Goal: Find specific page/section: Find specific page/section

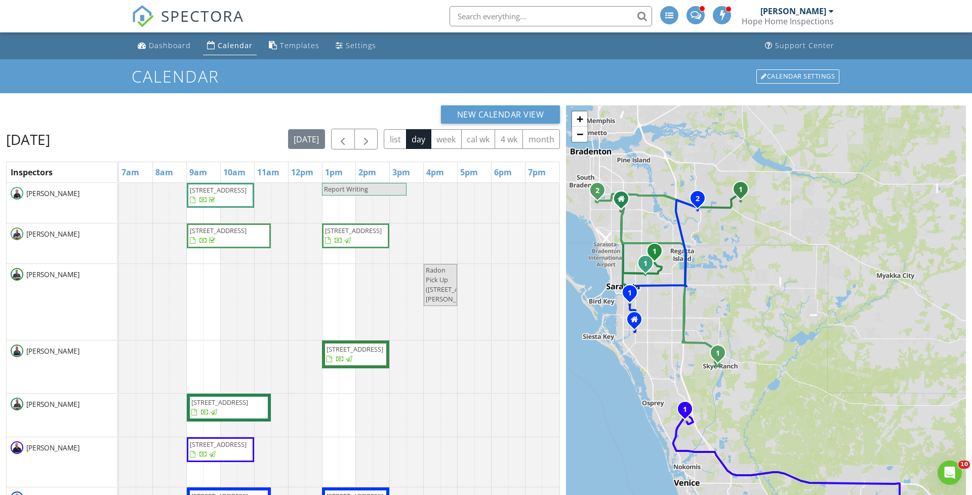
click at [171, 14] on span "SPECTORA" at bounding box center [202, 15] width 83 height 21
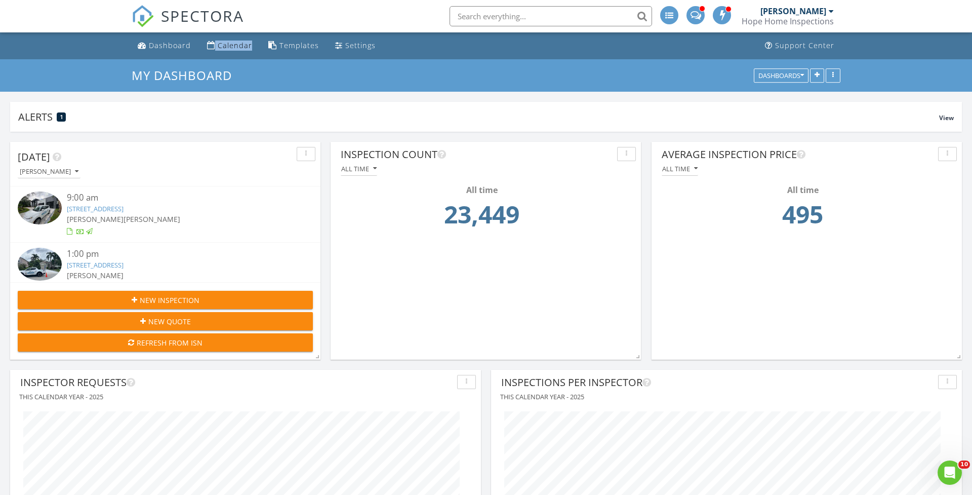
click at [179, 13] on span "SPECTORA" at bounding box center [202, 15] width 83 height 21
click at [177, 13] on span "SPECTORA" at bounding box center [202, 15] width 83 height 21
click at [222, 45] on div "Calendar" at bounding box center [235, 46] width 34 height 10
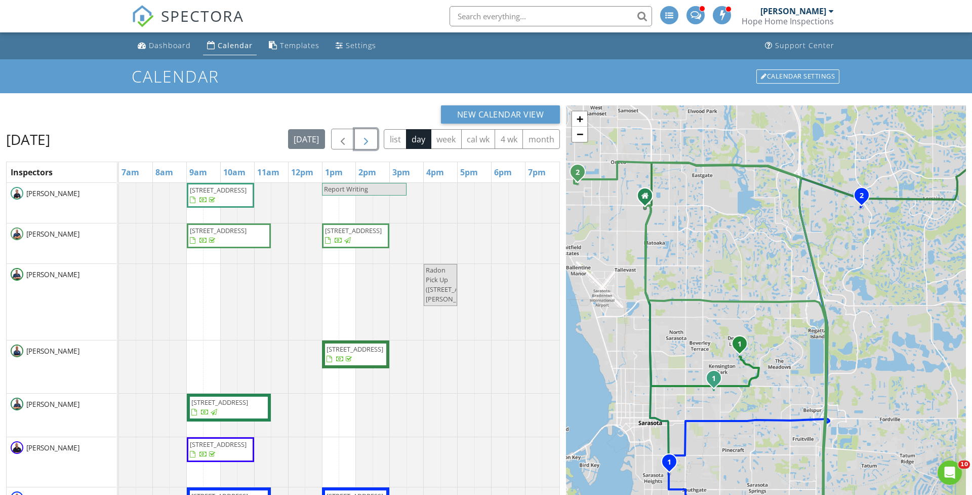
click at [372, 136] on button "button" at bounding box center [366, 139] width 24 height 21
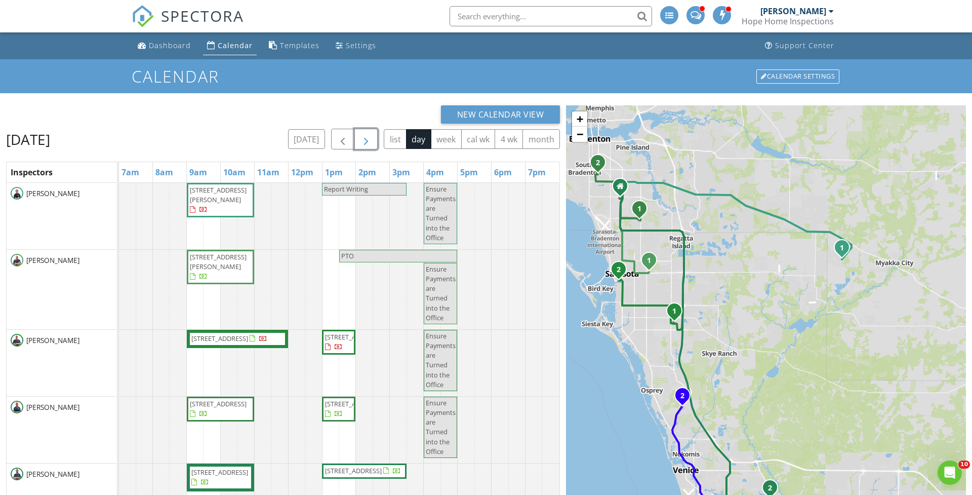
click at [362, 140] on span "button" at bounding box center [366, 139] width 12 height 12
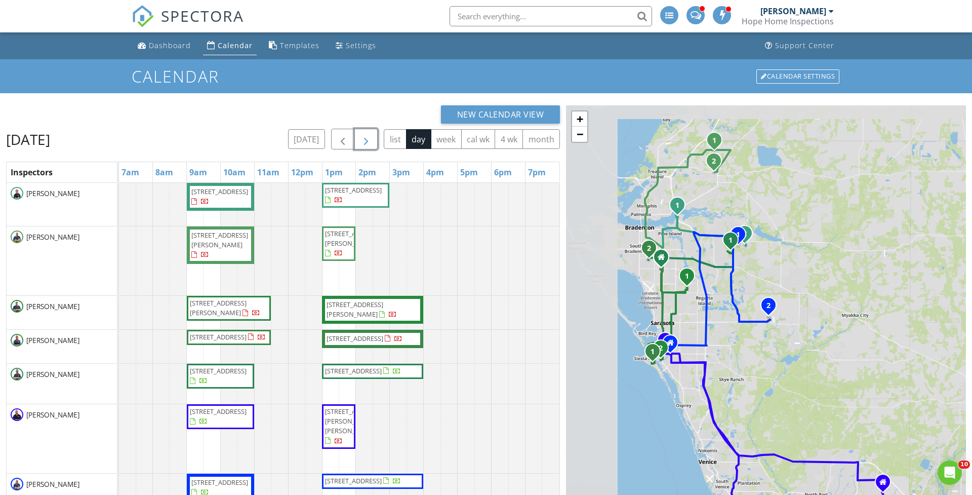
scroll to position [94, 0]
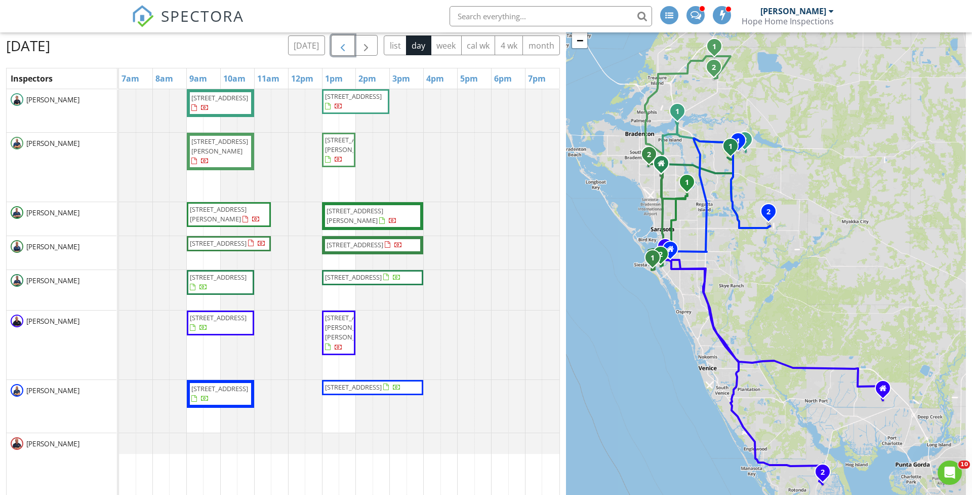
click at [341, 44] on span "button" at bounding box center [343, 45] width 12 height 12
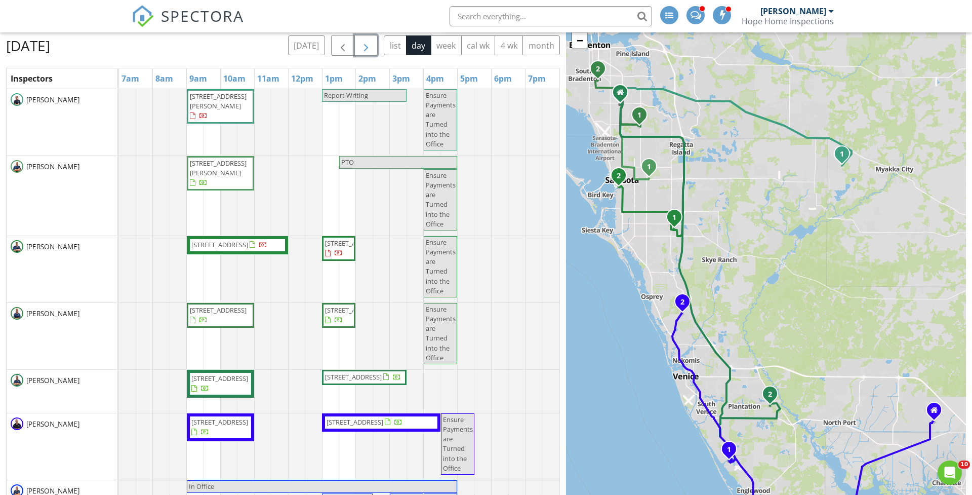
click at [365, 53] on button "button" at bounding box center [366, 45] width 24 height 21
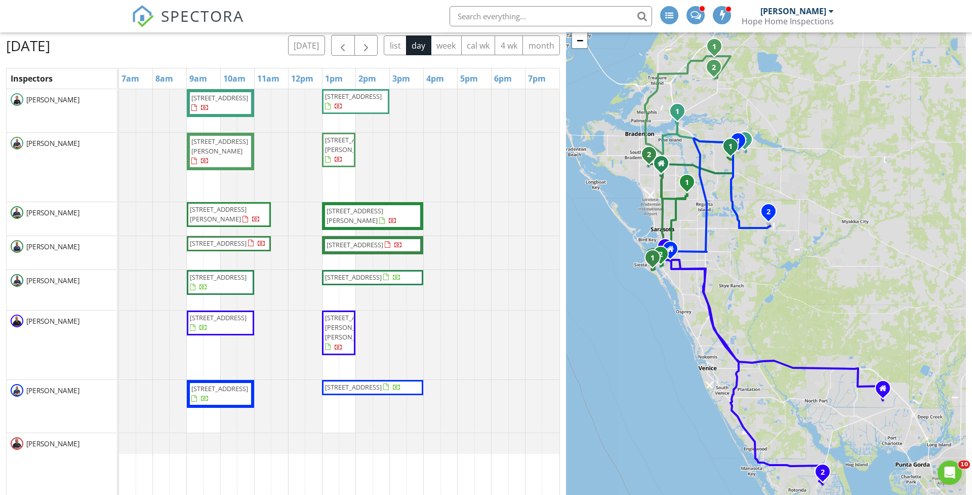
click at [464, 19] on input "text" at bounding box center [551, 16] width 203 height 20
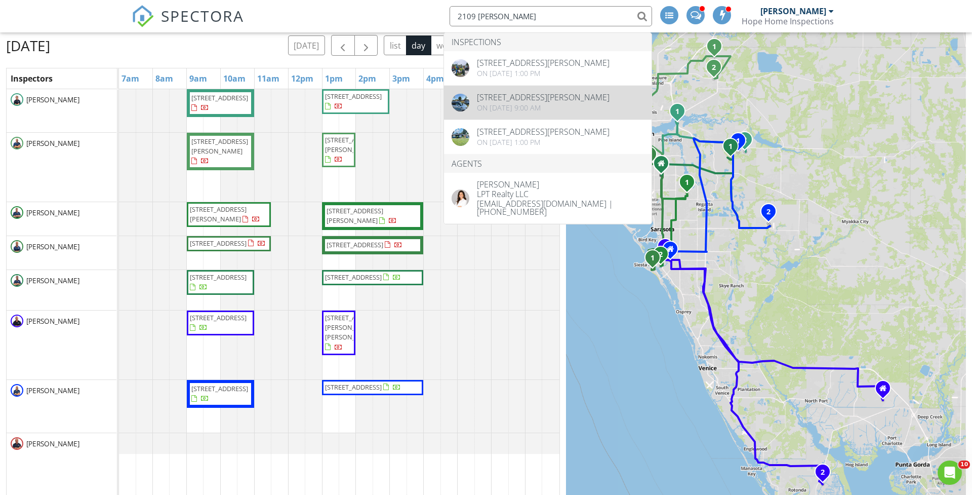
type input "2109 lee"
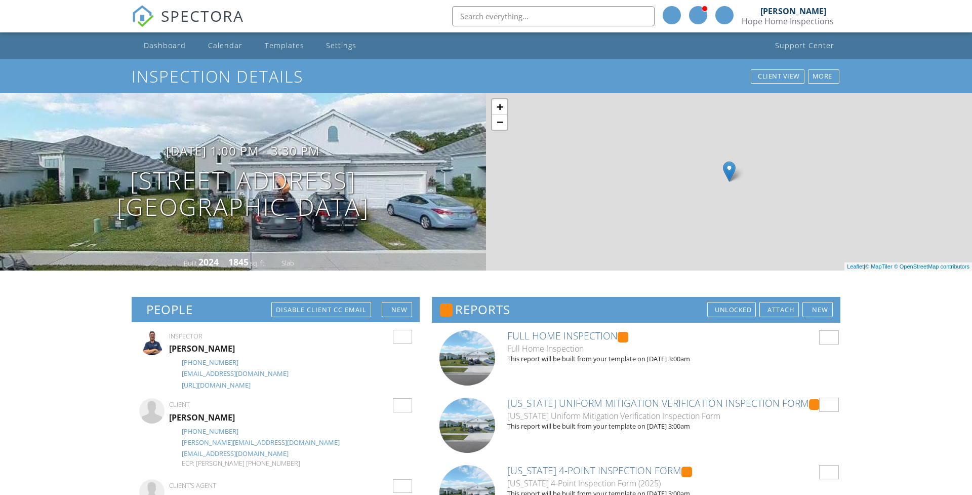
drag, startPoint x: 442, startPoint y: 237, endPoint x: 380, endPoint y: 241, distance: 62.4
click at [380, 241] on div "08/28/2025 1:00 pm - 3:30 pm 12408 Palatka Dr Venice, FL 34293 Built 2024 1845 …" at bounding box center [243, 181] width 486 height 177
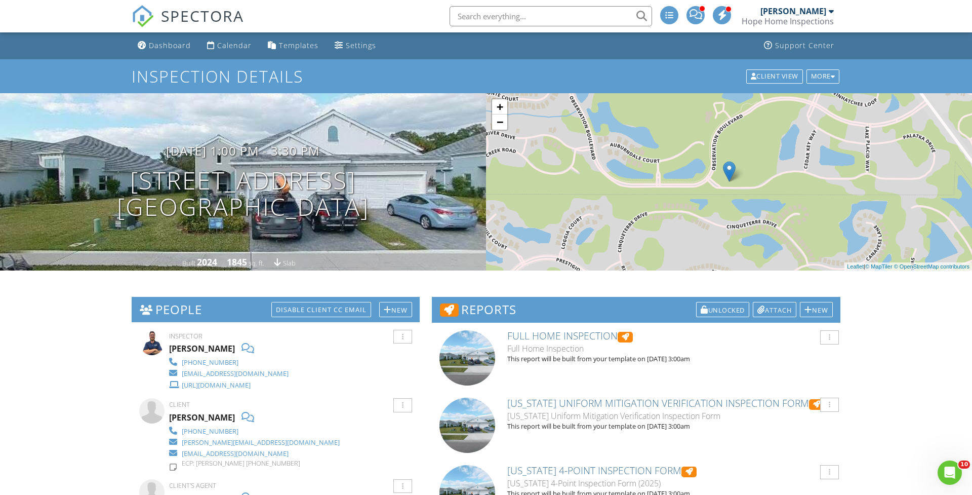
click at [193, 24] on span "SPECTORA" at bounding box center [202, 15] width 83 height 21
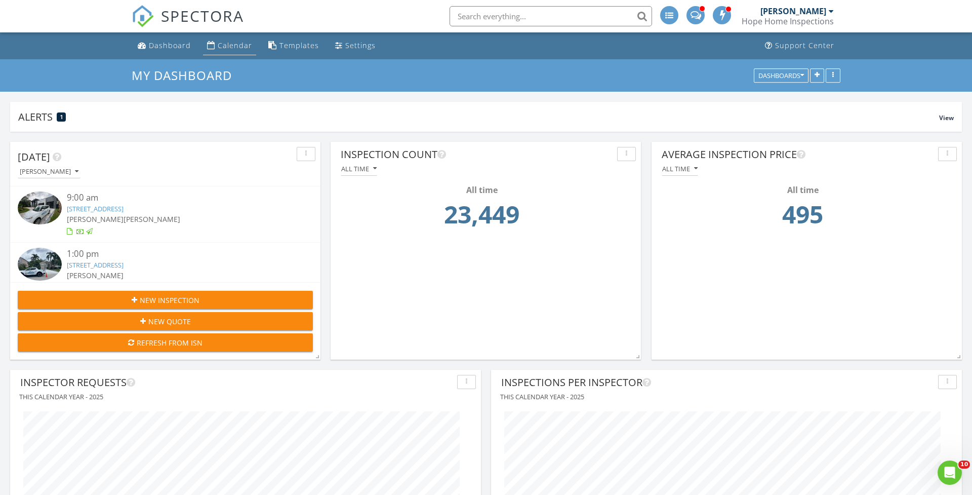
click at [223, 42] on div "Calendar" at bounding box center [235, 46] width 34 height 10
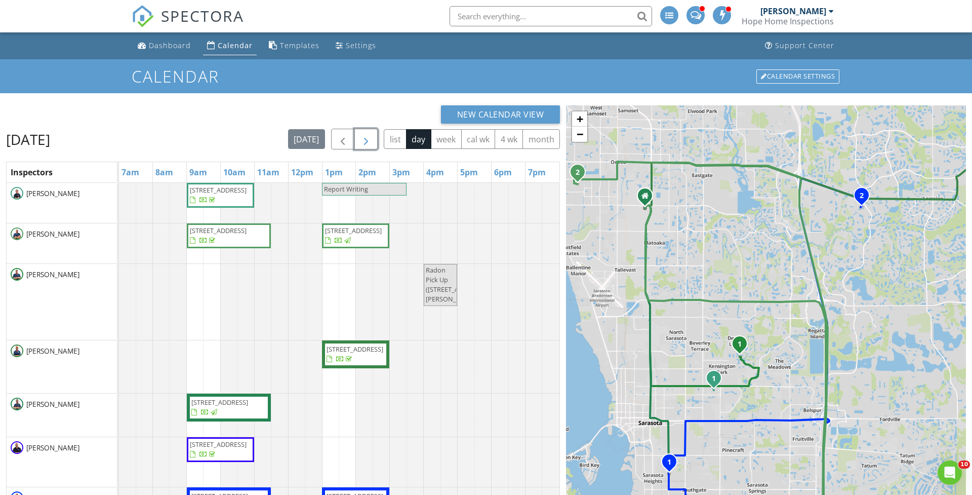
click at [367, 136] on span "button" at bounding box center [366, 139] width 12 height 12
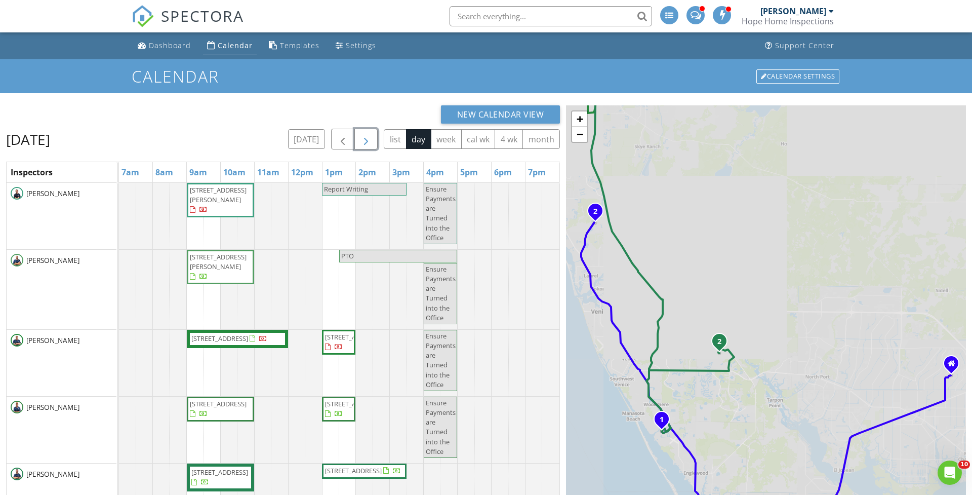
click at [367, 136] on span "button" at bounding box center [366, 139] width 12 height 12
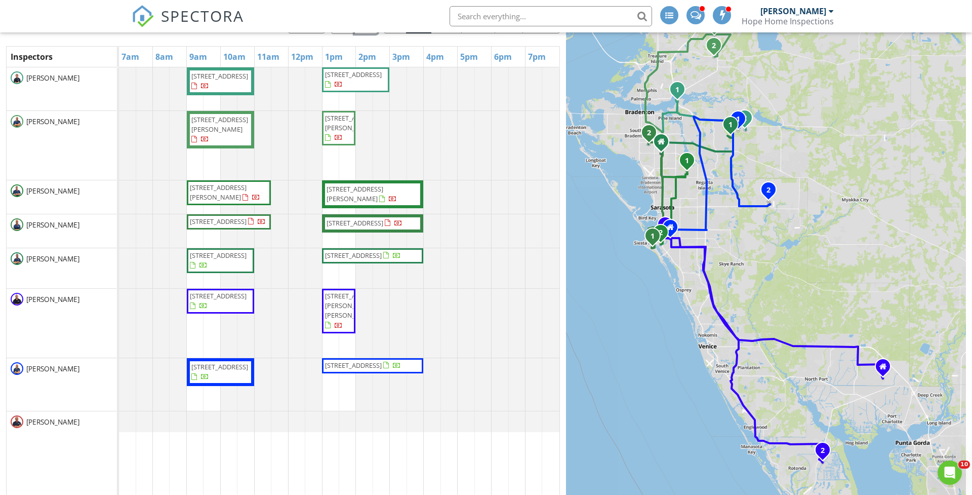
scroll to position [111, 0]
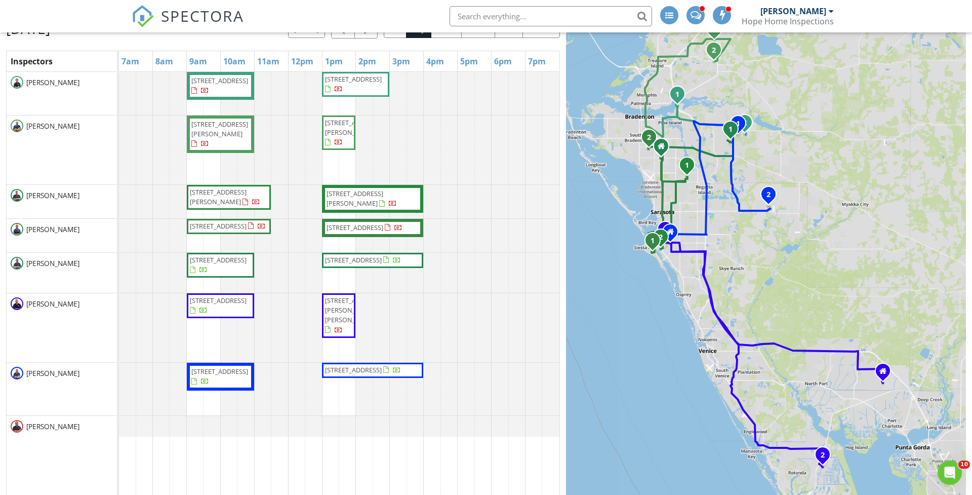
click at [688, 238] on div "1 2 1 2 1 2 1 2 1 2 1 2 1 2 + − [GEOGRAPHIC_DATA] E 31.8 km, 44 min Head north …" at bounding box center [766, 253] width 400 height 518
click at [688, 238] on div "1 2 1 2 1 2 1 2 1 2 1 2 1 2 + − US 301, 27th Street East, Tidewater Preserve Bo…" at bounding box center [766, 253] width 400 height 518
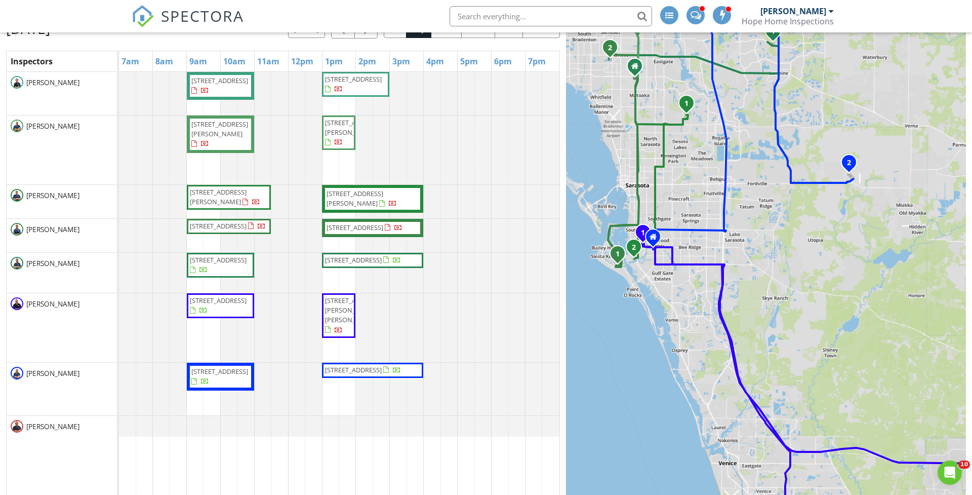
click at [644, 264] on div "1 2 1 2 1 2 1 2 1 2 1 2 1 2 + − US 301, 27th Street East, Tidewater Preserve Bo…" at bounding box center [766, 253] width 400 height 518
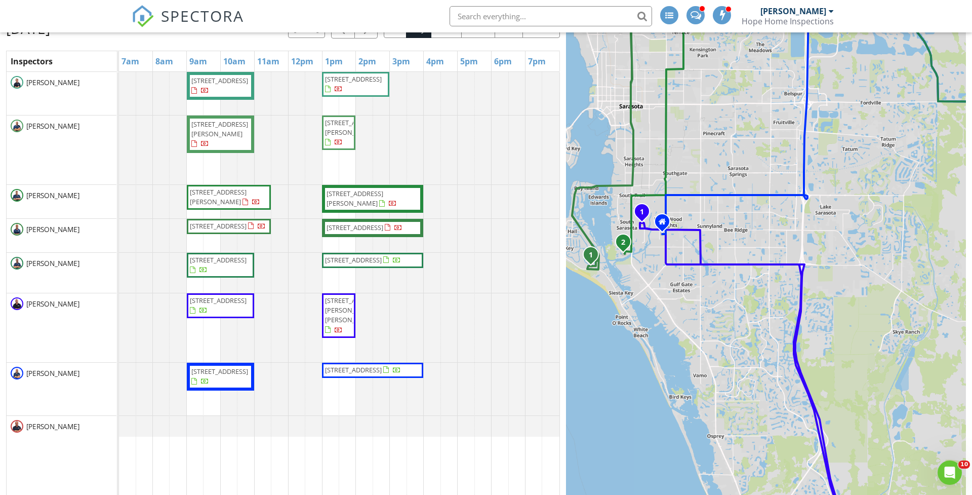
click at [632, 263] on div "1 2 1 2 1 2 1 2 1 2 1 2 1 2 + − US 301, 27th Street East, Tidewater Preserve Bo…" at bounding box center [766, 253] width 400 height 518
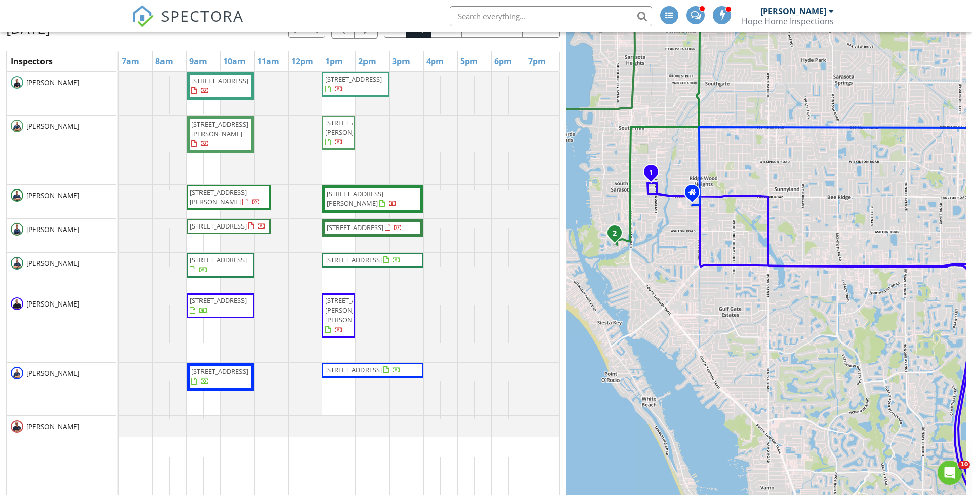
click at [621, 251] on div "1 2 1 2 1 2 1 2 1 2 1 2 1 2 + − US 301, 27th Street East, Tidewater Preserve Bo…" at bounding box center [766, 253] width 400 height 518
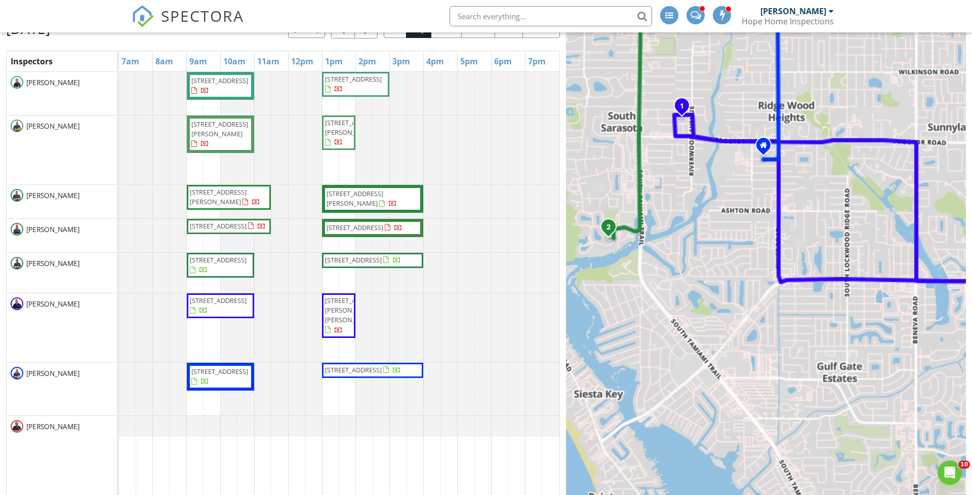
click at [621, 252] on div "1 2 1 2 1 2 1 2 1 2 1 2 1 2 + − US 301, 27th Street East, Tidewater Preserve Bo…" at bounding box center [766, 253] width 400 height 518
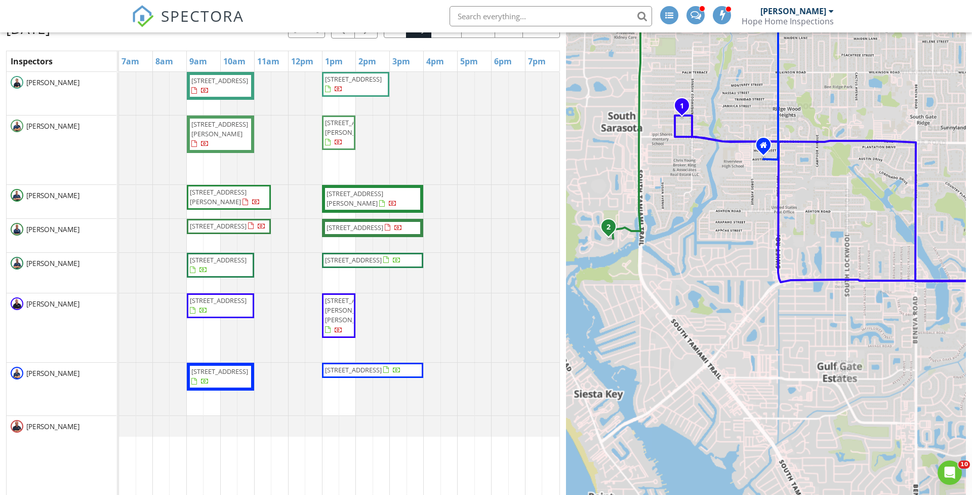
click at [621, 252] on div "1 2 1 2 1 2 1 2 1 2 1 2 1 2 + − US 301, 27th Street East, Tidewater Preserve Bo…" at bounding box center [766, 253] width 400 height 518
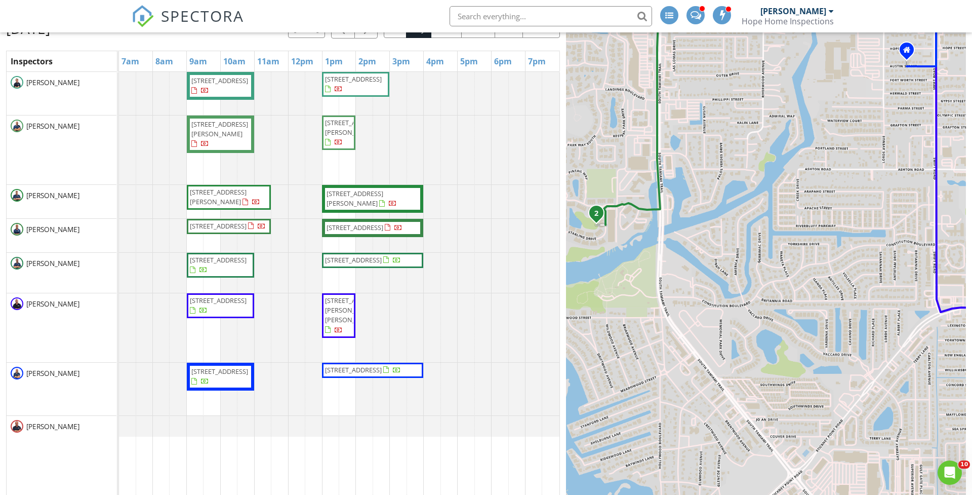
click at [615, 244] on div "1 2 1 2 1 2 1 2 1 2 1 2 1 2 + − US 301, 27th Street East, Tidewater Preserve Bo…" at bounding box center [766, 253] width 400 height 518
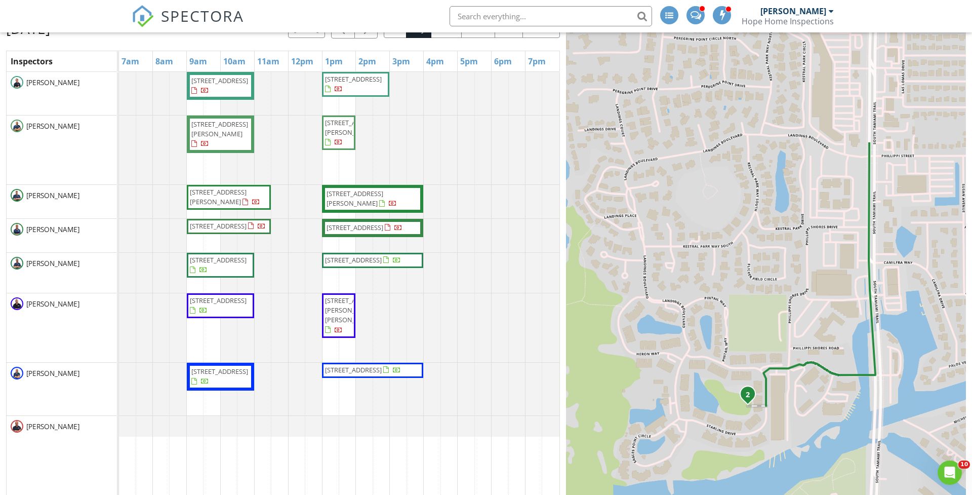
drag, startPoint x: 615, startPoint y: 225, endPoint x: 786, endPoint y: 425, distance: 263.1
click at [786, 425] on div "1 2 1 2 1 2 1 2 1 2 1 2 1 2 + − US 301, 27th Street East, Tidewater Preserve Bo…" at bounding box center [766, 253] width 400 height 518
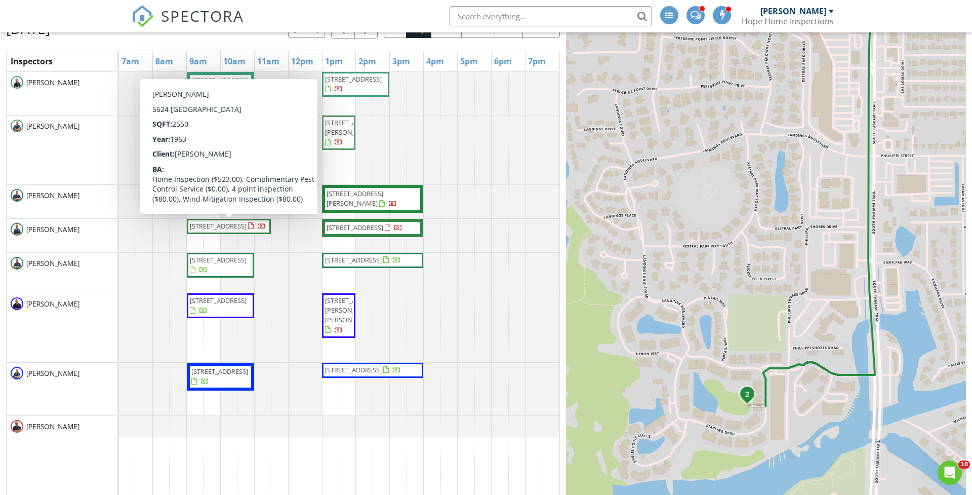
click at [119, 335] on div at bounding box center [119, 327] width 0 height 69
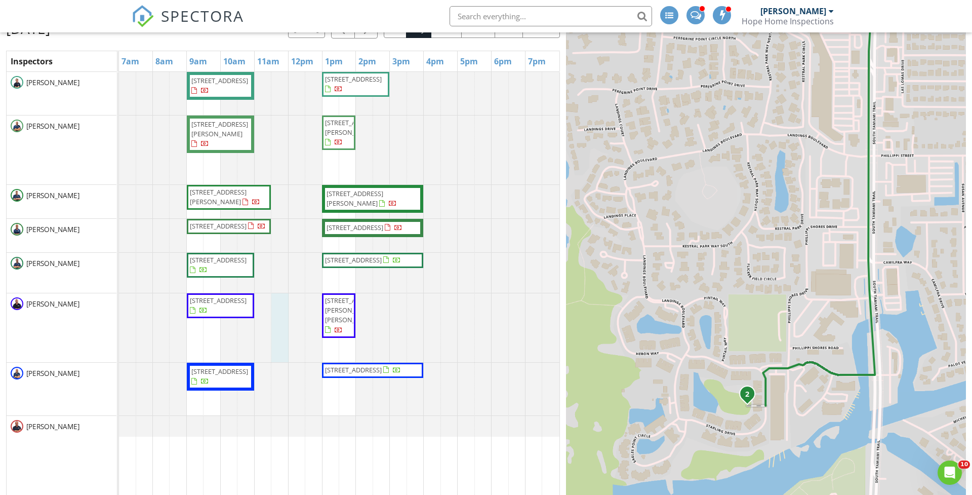
click at [268, 483] on td at bounding box center [262, 292] width 17 height 440
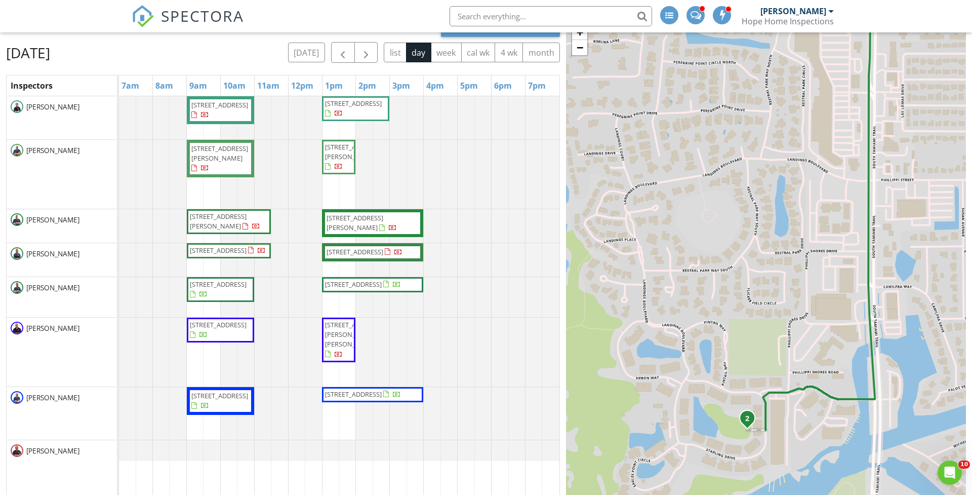
scroll to position [86, 0]
click at [372, 56] on span "button" at bounding box center [366, 53] width 12 height 12
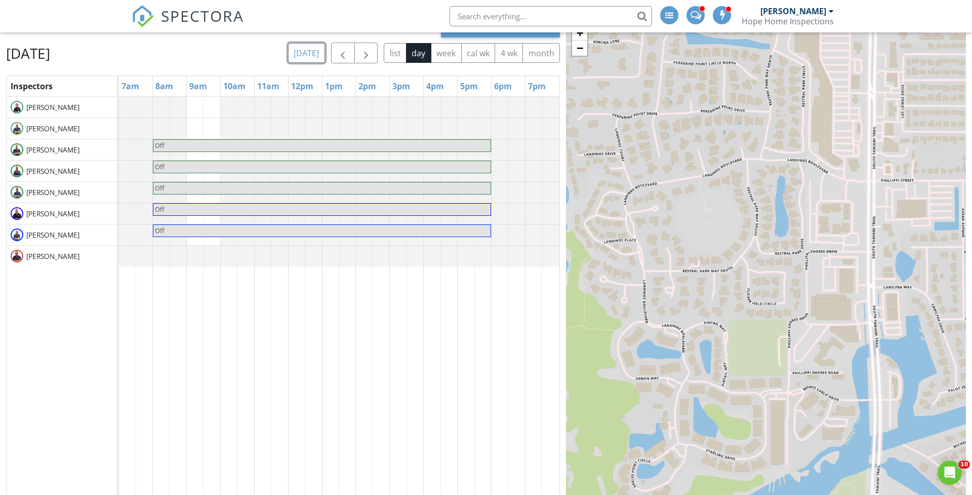
click at [305, 55] on button "today" at bounding box center [306, 53] width 37 height 20
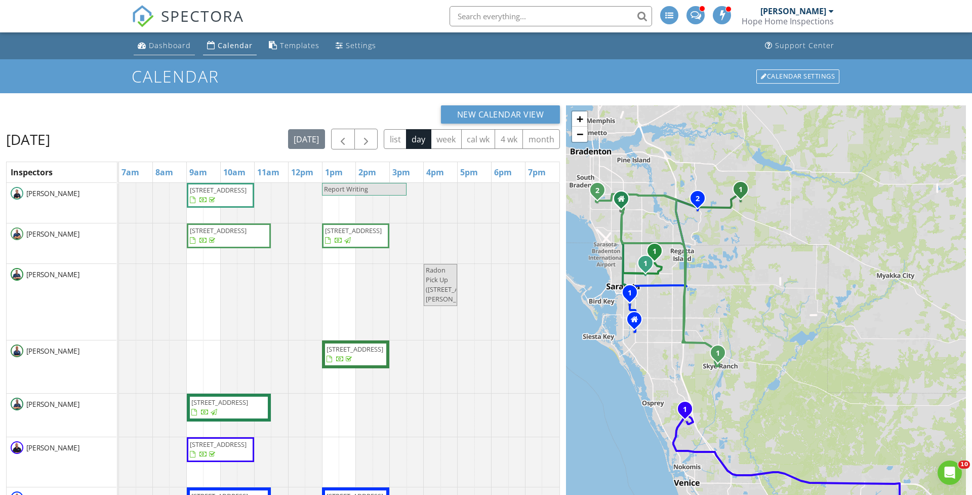
click at [161, 43] on div "Dashboard" at bounding box center [170, 46] width 42 height 10
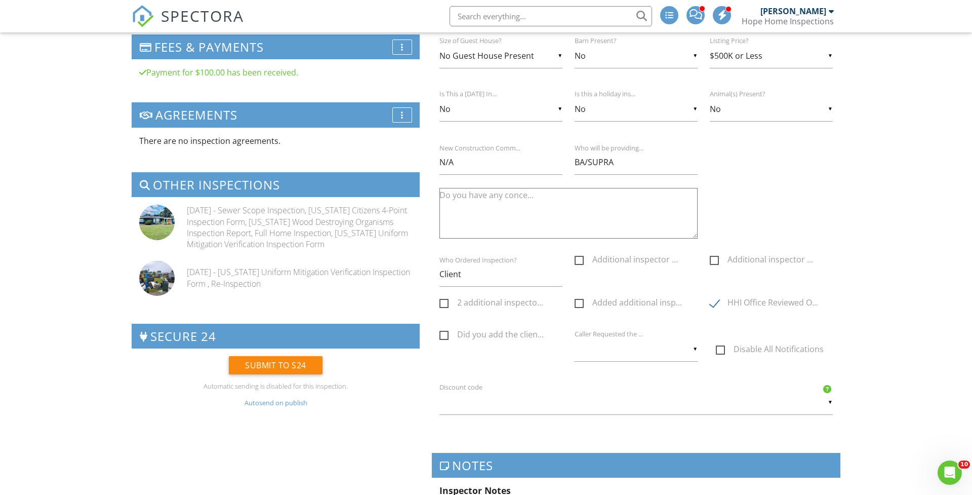
scroll to position [833, 0]
